Goal: Task Accomplishment & Management: Manage account settings

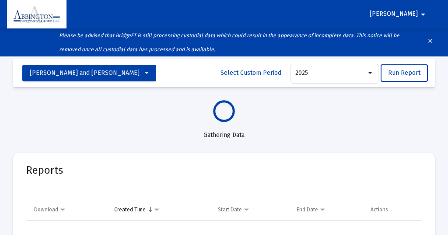
click at [423, 13] on mat-icon "arrow_drop_down" at bounding box center [423, 15] width 11 height 18
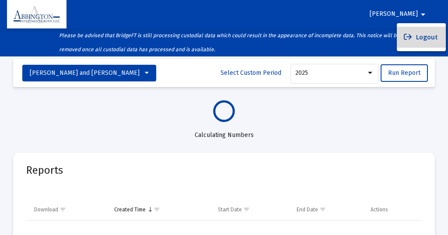
click at [424, 36] on button "Logout" at bounding box center [421, 37] width 49 height 21
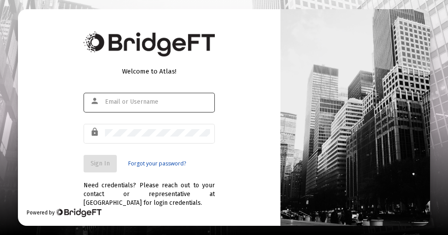
click at [102, 99] on div "person" at bounding box center [96, 101] width 17 height 15
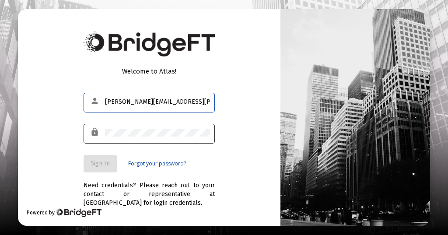
type input "joe.connolly@abbingtongroup.com"
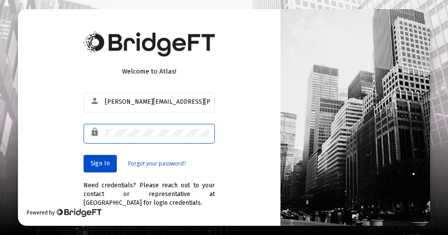
click at [99, 163] on span "Sign In" at bounding box center [100, 163] width 19 height 7
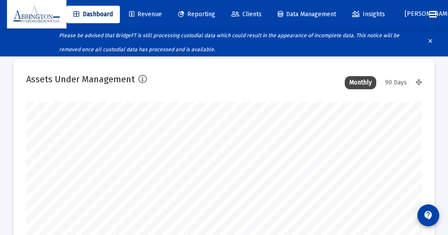
type input "2025-09-26"
click at [396, 83] on div "90 Days" at bounding box center [396, 82] width 31 height 13
